Goal: Register for event/course

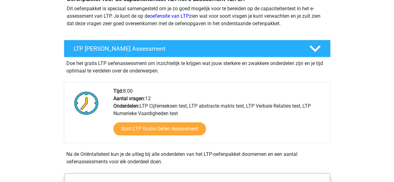
scroll to position [76, 0]
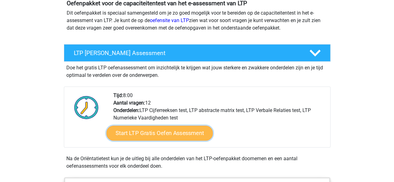
click at [178, 126] on link "Start LTP Gratis Oefen Assessment" at bounding box center [159, 133] width 107 height 15
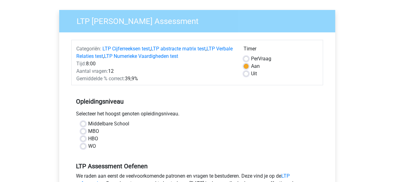
scroll to position [42, 0]
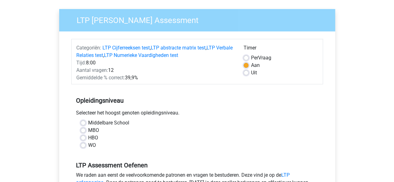
click at [88, 145] on label "WO" at bounding box center [92, 145] width 8 height 7
click at [85, 145] on input "WO" at bounding box center [83, 145] width 5 height 6
radio input "true"
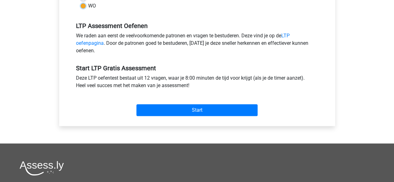
scroll to position [183, 0]
